Goal: Task Accomplishment & Management: Manage account settings

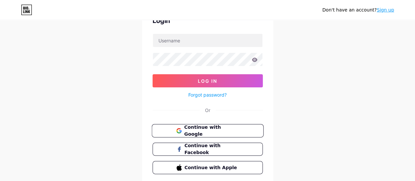
scroll to position [60, 0]
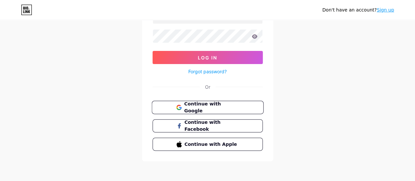
click at [222, 107] on span "Continue with Google" at bounding box center [211, 107] width 55 height 14
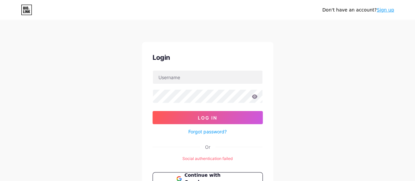
click at [387, 9] on link "Sign up" at bounding box center [385, 9] width 17 height 5
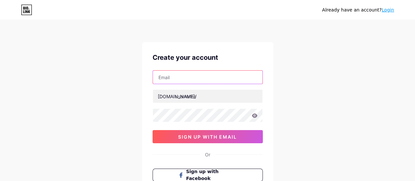
click at [195, 77] on input "text" at bounding box center [208, 77] width 110 height 13
click at [197, 76] on input "text" at bounding box center [208, 77] width 110 height 13
type input "neetubloom@gmail.com"
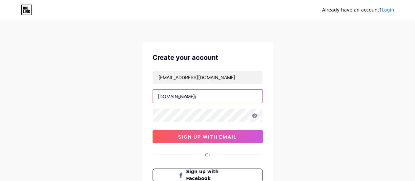
click at [187, 96] on input "text" at bounding box center [208, 96] width 110 height 13
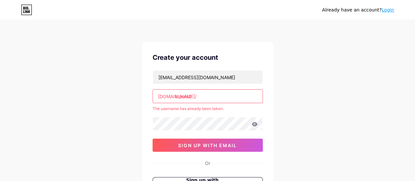
type input "bloom2"
click at [183, 113] on div "neetubloom@gmail.com bio.link/ bloom2 The username has already been taken. 0cAF…" at bounding box center [208, 110] width 110 height 81
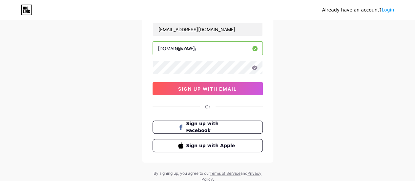
scroll to position [66, 0]
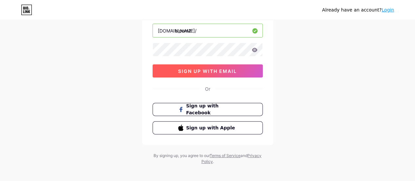
click at [228, 70] on span "sign up with email" at bounding box center [207, 71] width 59 height 6
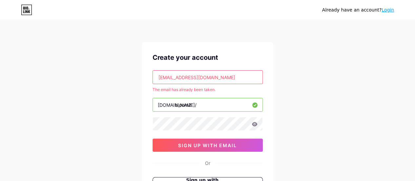
scroll to position [0, 0]
click at [218, 75] on input "neetubloom@gmail.com" at bounding box center [208, 77] width 110 height 13
click at [218, 75] on input "text" at bounding box center [208, 77] width 110 height 13
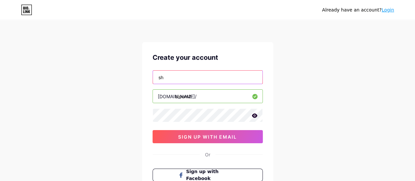
type input "s"
type input "[EMAIL_ADDRESS][DOMAIN_NAME]"
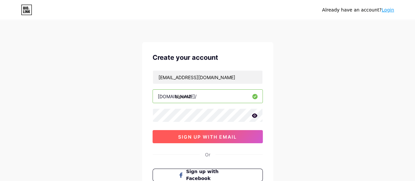
click at [207, 135] on span "sign up with email" at bounding box center [207, 137] width 59 height 6
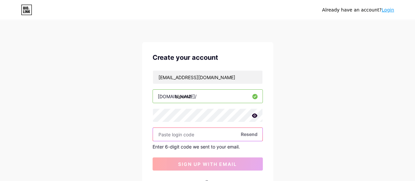
paste input "535827"
click at [184, 131] on input "535827" at bounding box center [208, 134] width 110 height 13
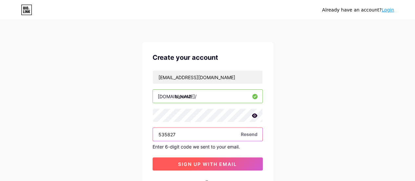
type input "535827"
click at [224, 166] on button "sign up with email" at bounding box center [208, 163] width 110 height 13
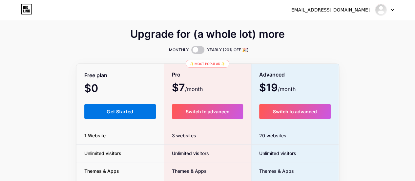
click at [104, 114] on button "Get Started" at bounding box center [120, 111] width 72 height 15
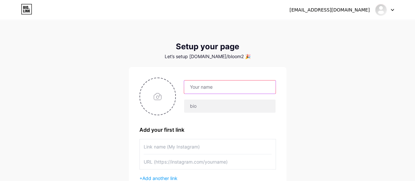
click at [203, 88] on input "text" at bounding box center [229, 86] width 91 height 13
click at [197, 85] on input "text" at bounding box center [229, 86] width 91 height 13
type input "Gambling Backlinks"
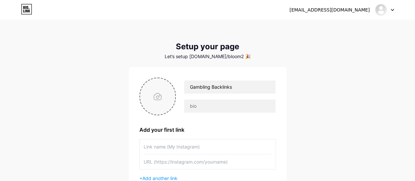
click at [155, 100] on input "file" at bounding box center [157, 96] width 35 height 36
type input "C:\fakepath\WhatsApp Image 2025-08-11 at 2.36.07 PM.jpeg"
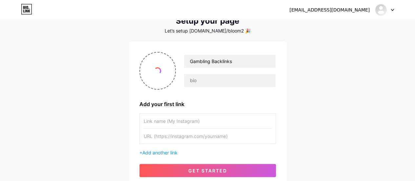
scroll to position [33, 0]
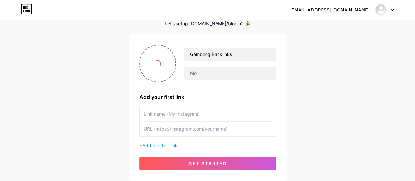
click at [179, 115] on input "text" at bounding box center [208, 113] width 128 height 15
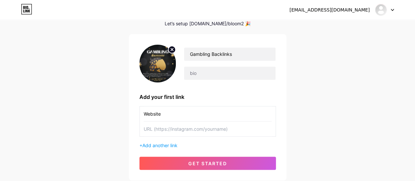
type input "Website"
click at [152, 128] on input "text" at bounding box center [208, 128] width 128 height 15
paste input "[URL][DOMAIN_NAME]"
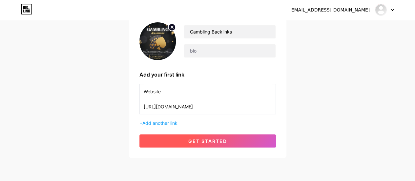
scroll to position [79, 0]
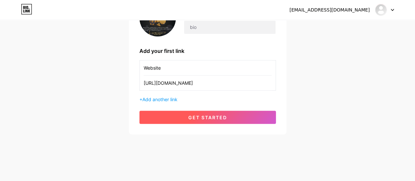
type input "[URL][DOMAIN_NAME]"
click at [206, 118] on span "get started" at bounding box center [207, 118] width 39 height 6
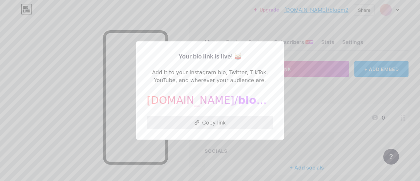
click at [205, 123] on button "Copy link" at bounding box center [210, 122] width 127 height 13
click at [82, 49] on div at bounding box center [210, 90] width 420 height 181
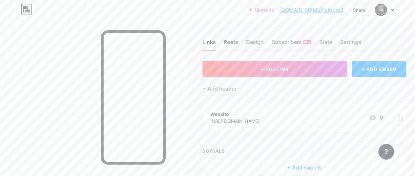
click at [238, 42] on div "Posts" at bounding box center [231, 44] width 14 height 12
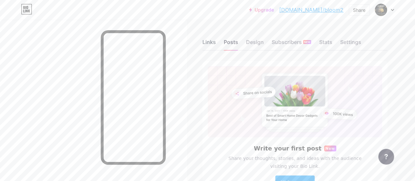
click at [207, 42] on div "Links" at bounding box center [209, 44] width 13 height 12
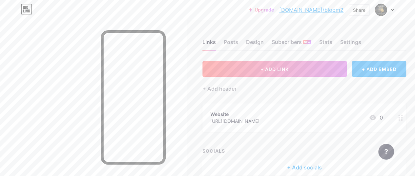
click at [391, 10] on div at bounding box center [384, 10] width 19 height 12
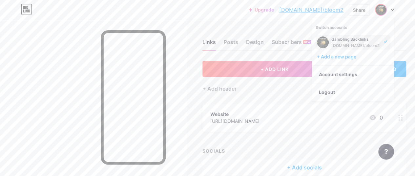
click at [349, 43] on div "[DOMAIN_NAME]/bloom2" at bounding box center [356, 45] width 49 height 5
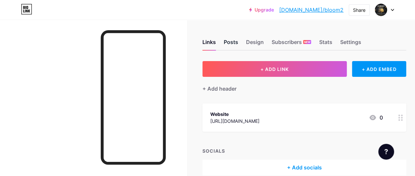
click at [237, 44] on div "Posts" at bounding box center [231, 44] width 14 height 12
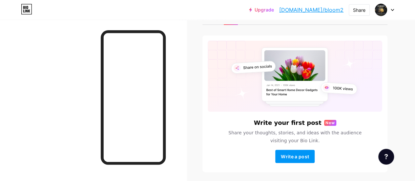
scroll to position [49, 0]
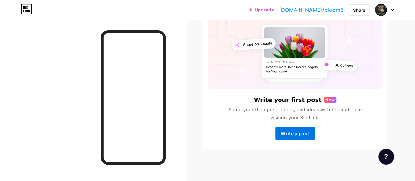
click at [297, 134] on span "Write a post" at bounding box center [295, 134] width 28 height 6
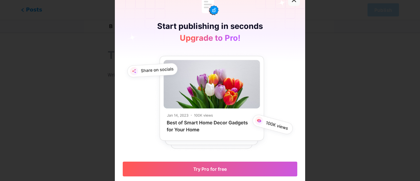
click at [292, 2] on icon at bounding box center [293, -1] width 5 height 5
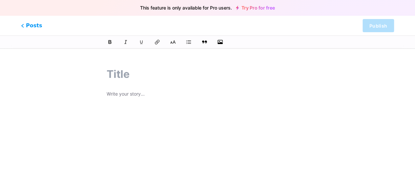
click at [125, 77] on input "text" at bounding box center [208, 74] width 202 height 16
paste input "Lorem Ipsu dOlorsi Ametcons adip Elit-Seddoei Temporin Utlaboree Dol magnaa eni…"
type input "Lorem Ipsu dOlorsi Ametcons adip Elit-Seddoei Temporin Utlaboree Dol magnaa eni…"
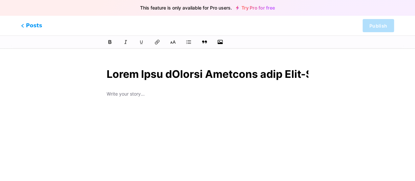
scroll to position [0, 15472]
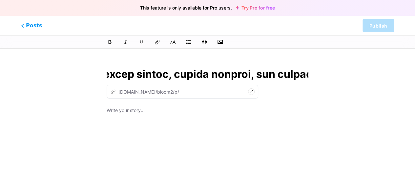
type input "boost-your-igaming-business-with-high-quality-gambling-backlinks-the-online-gam…"
click at [191, 69] on input "text" at bounding box center [208, 74] width 202 height 16
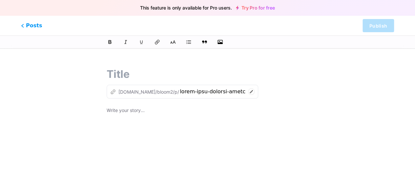
scroll to position [0, 0]
click at [110, 109] on p at bounding box center [208, 110] width 202 height 9
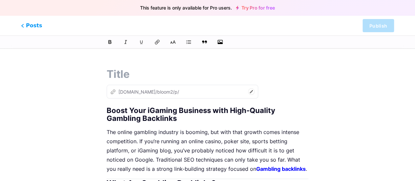
click at [140, 110] on h1 "Boost Your iGaming Business with High-Quality Gambling Backlinks" at bounding box center [208, 114] width 202 height 16
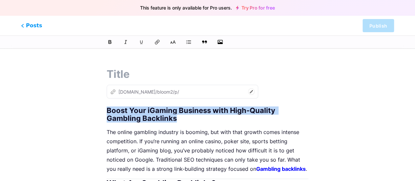
click at [140, 110] on h1 "Boost Your iGaming Business with High-Quality Gambling Backlinks" at bounding box center [208, 114] width 202 height 16
copy h1 "Boost Your iGaming Business with High-Quality Gambling Backlinks"
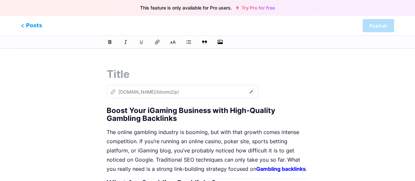
click at [131, 73] on input "text" at bounding box center [208, 74] width 202 height 16
paste input "Boost Your iGaming Business with High-Quality Gambling Backlinks"
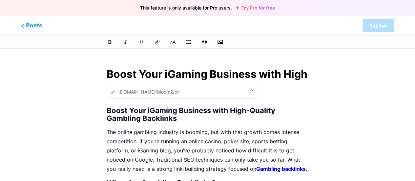
scroll to position [0, 145]
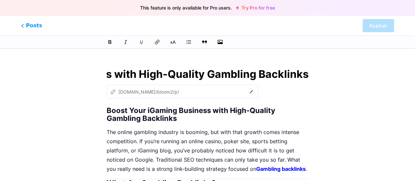
type input "Boost Your iGaming Business with High-Quality Gambling Backlinks"
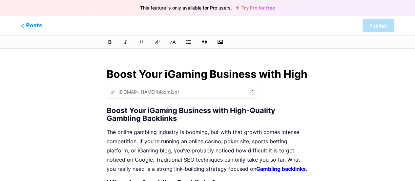
type input "boost-your-igaming-business-with-high-quality-gambling-backlinks"
click at [140, 114] on h1 "Boost Your iGaming Business with High-Quality Gambling Backlinks" at bounding box center [208, 114] width 202 height 16
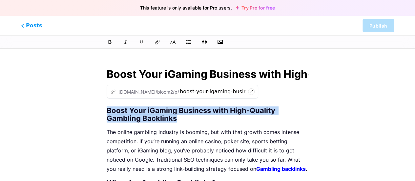
click at [140, 114] on h1 "Boost Your iGaming Business with High-Quality Gambling Backlinks" at bounding box center [208, 114] width 202 height 16
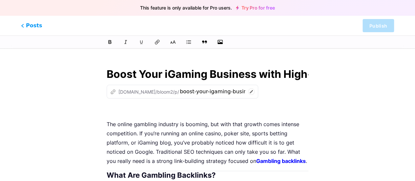
click at [248, 91] on icon at bounding box center [251, 91] width 7 height 7
click at [296, 95] on div "z [DOMAIN_NAME]/bloom2/p/ boost-your-igaming-business-with-high-quality-gamblin…" at bounding box center [208, 92] width 202 height 14
click at [305, 97] on div "z [DOMAIN_NAME]/bloom2/p/ boost-your-igaming-business-with-high-quality-gamblin…" at bounding box center [208, 92] width 202 height 14
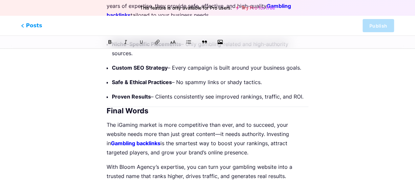
scroll to position [524, 0]
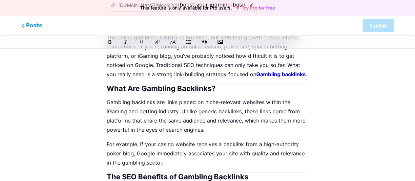
scroll to position [0, 0]
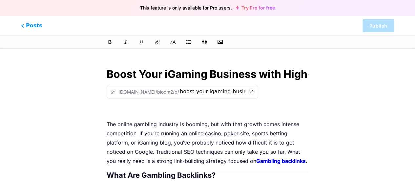
click at [280, 92] on div "z [DOMAIN_NAME]/bloom2/p/ boost-your-igaming-business-with-high-quality-gamblin…" at bounding box center [208, 92] width 202 height 14
click at [170, 73] on input "Boost Your iGaming Business with High-Quality Gambling Backlinks" at bounding box center [208, 74] width 202 height 16
click at [270, 8] on link "Try Pro for free" at bounding box center [255, 7] width 39 height 5
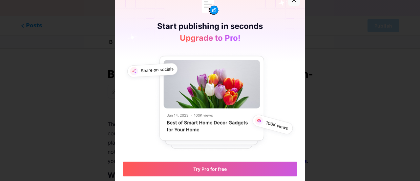
click at [292, 2] on icon at bounding box center [293, -1] width 5 height 5
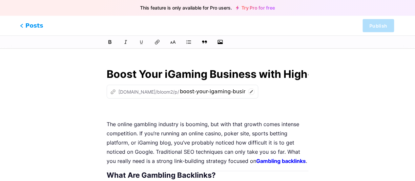
click at [28, 24] on span "Posts" at bounding box center [31, 25] width 23 height 9
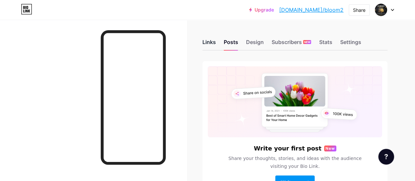
click at [209, 42] on div "Links" at bounding box center [209, 44] width 13 height 12
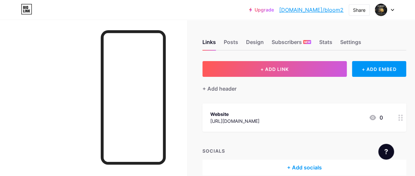
click at [320, 10] on link "[DOMAIN_NAME]/bloom2" at bounding box center [311, 10] width 64 height 8
click at [391, 9] on icon at bounding box center [392, 10] width 3 height 2
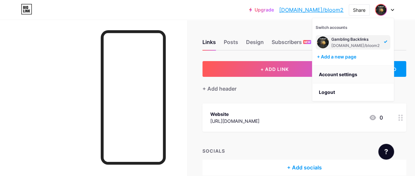
click at [337, 74] on link "Account settings" at bounding box center [352, 75] width 81 height 18
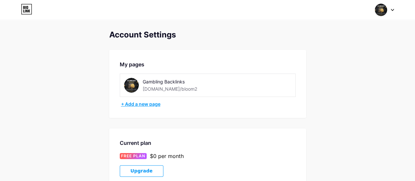
click at [150, 103] on div "+ Add a new page" at bounding box center [208, 104] width 175 height 7
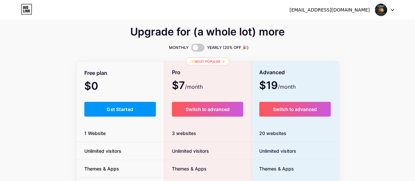
scroll to position [66, 0]
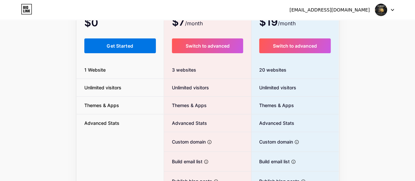
click at [137, 50] on button "Get Started" at bounding box center [120, 45] width 72 height 15
